Goal: Transaction & Acquisition: Purchase product/service

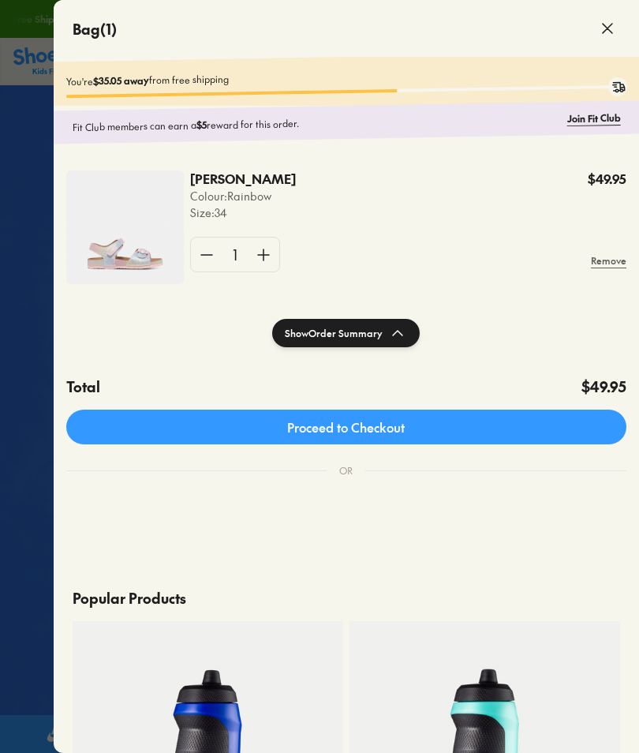
click at [242, 188] on p "Colour: Rainbow" at bounding box center [243, 196] width 106 height 17
click at [170, 224] on img at bounding box center [125, 227] width 118 height 114
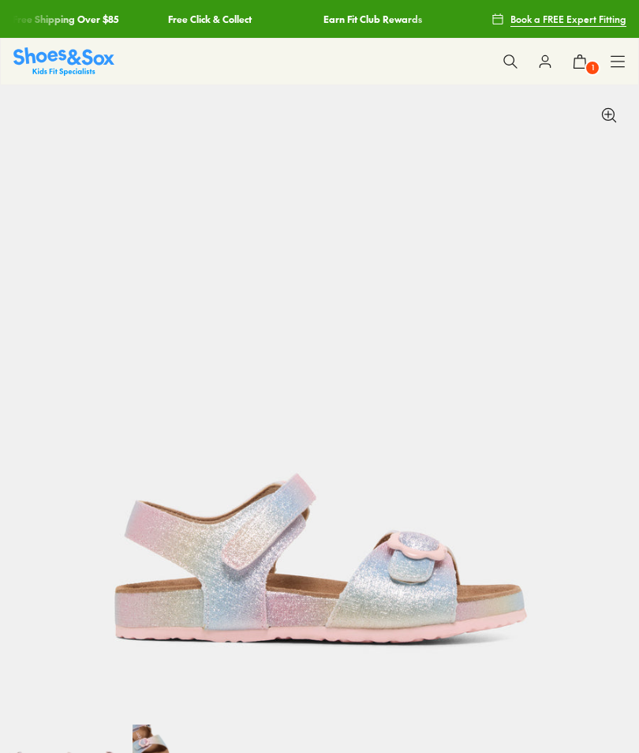
select select "*"
